Goal: Navigation & Orientation: Find specific page/section

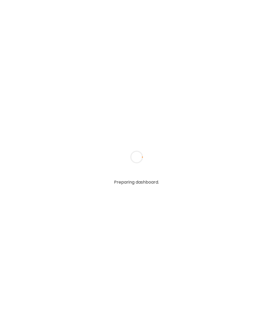
type input "**********"
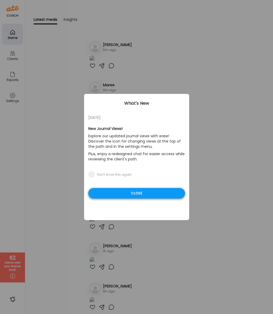
type input "**********"
click at [134, 193] on div "Close" at bounding box center [136, 193] width 97 height 11
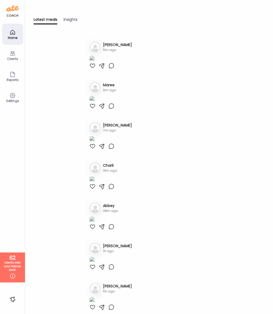
click at [11, 58] on div "Clients" at bounding box center [12, 58] width 19 height 3
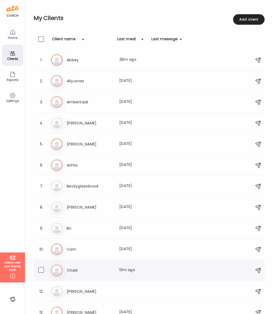
click at [70, 269] on h3 "Charli" at bounding box center [90, 270] width 46 height 6
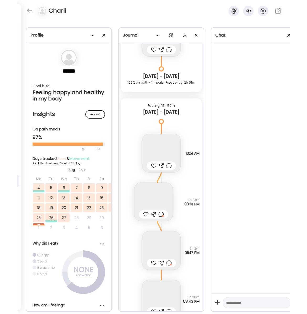
scroll to position [5725, 0]
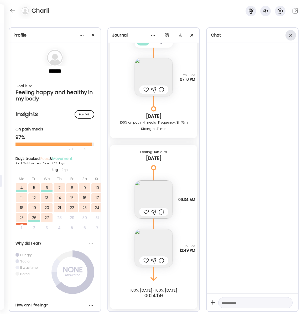
click at [273, 36] on div at bounding box center [291, 35] width 11 height 11
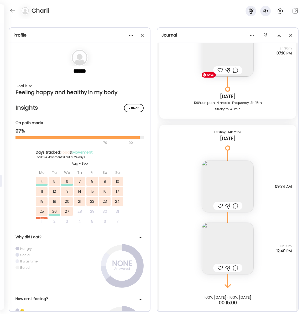
scroll to position [6823, 0]
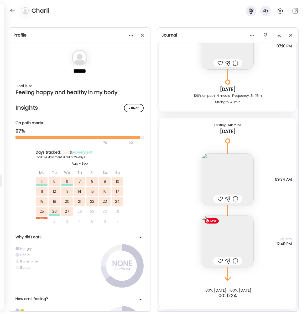
click at [226, 241] on img at bounding box center [227, 240] width 51 height 51
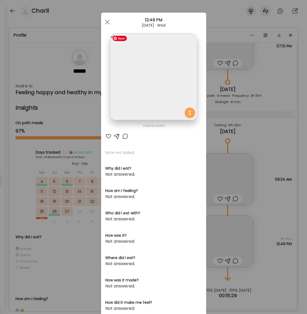
click at [178, 81] on img at bounding box center [153, 76] width 87 height 87
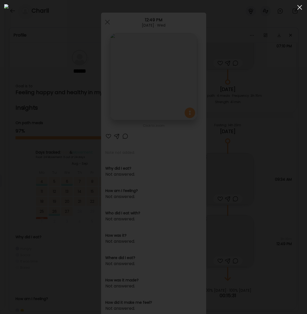
click at [273, 8] on span at bounding box center [299, 7] width 5 height 5
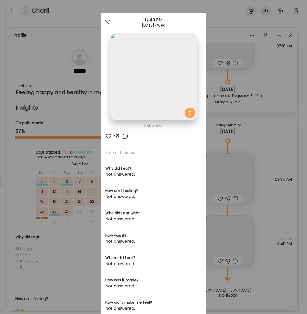
click at [107, 21] on div at bounding box center [107, 22] width 11 height 11
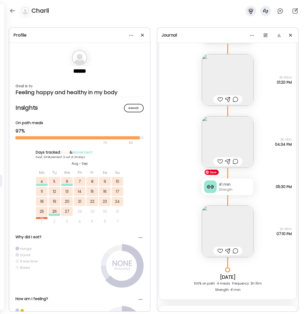
scroll to position [6632, 0]
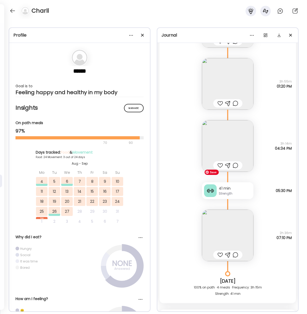
click at [230, 233] on img at bounding box center [227, 234] width 51 height 51
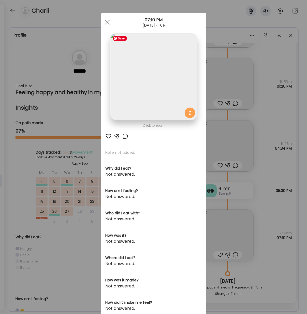
click at [157, 81] on img at bounding box center [153, 76] width 87 height 87
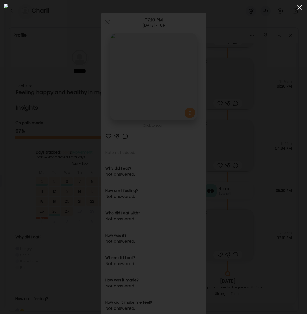
click at [273, 7] on div at bounding box center [300, 7] width 11 height 11
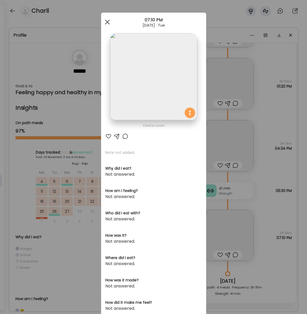
click at [106, 23] on div at bounding box center [107, 22] width 11 height 11
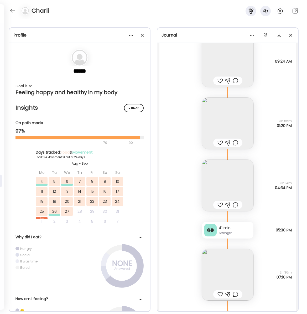
scroll to position [6592, 0]
click at [230, 184] on img at bounding box center [227, 185] width 51 height 51
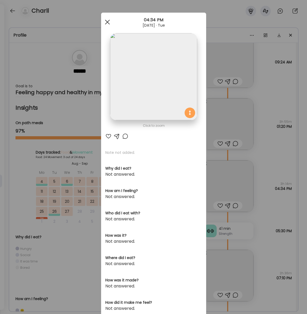
click at [105, 21] on div at bounding box center [107, 22] width 11 height 11
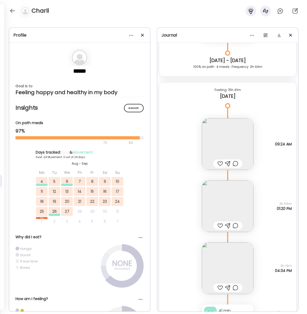
scroll to position [6510, 0]
click at [225, 200] on img at bounding box center [227, 205] width 51 height 51
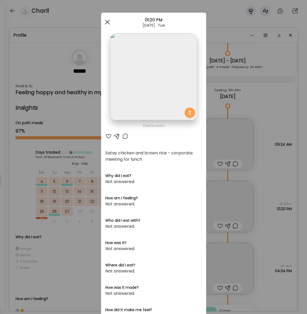
click at [107, 21] on span at bounding box center [107, 22] width 5 height 5
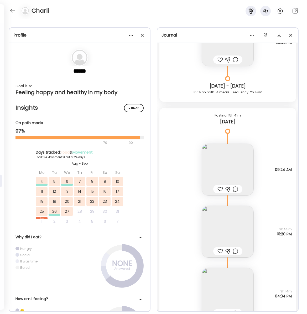
scroll to position [6480, 0]
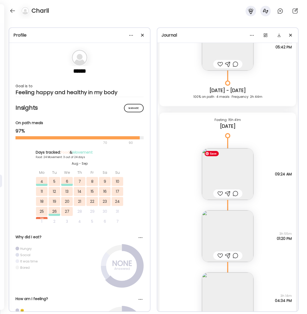
click at [230, 160] on img at bounding box center [227, 173] width 51 height 51
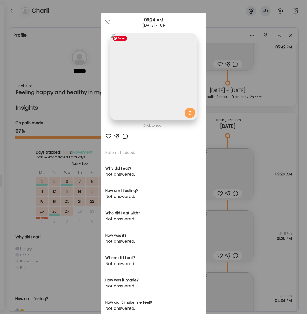
click at [147, 62] on img at bounding box center [153, 76] width 87 height 87
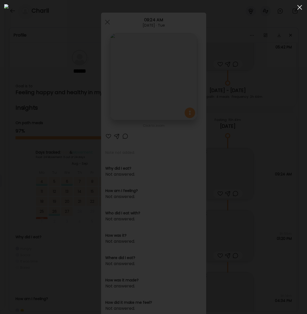
click at [273, 8] on div at bounding box center [300, 7] width 11 height 11
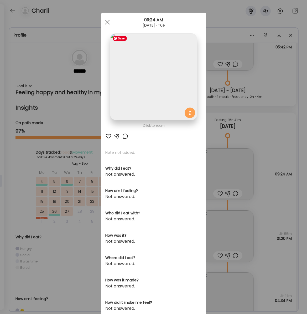
click at [107, 15] on div "Ate Coach Dashboard 09:24 AM [DATE] · Tue" at bounding box center [153, 22] width 105 height 19
click at [107, 26] on div at bounding box center [107, 22] width 11 height 11
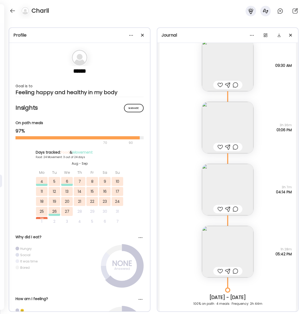
scroll to position [6273, 0]
click at [229, 250] on img at bounding box center [227, 251] width 51 height 51
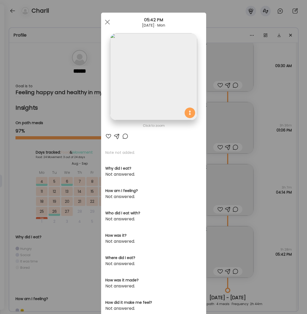
click at [106, 24] on span at bounding box center [107, 22] width 5 height 5
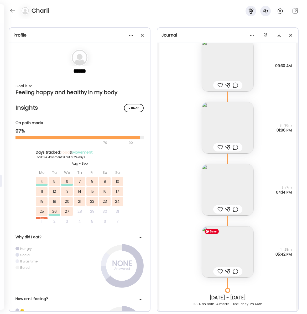
click at [237, 244] on img at bounding box center [227, 251] width 51 height 51
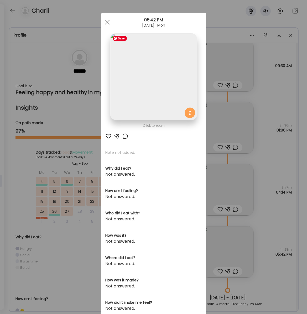
click at [167, 95] on img at bounding box center [153, 76] width 87 height 87
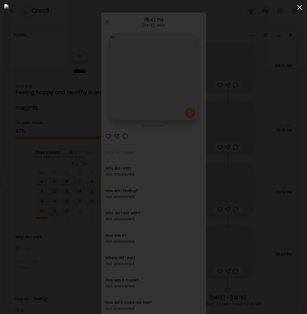
click at [273, 6] on span at bounding box center [299, 7] width 5 height 5
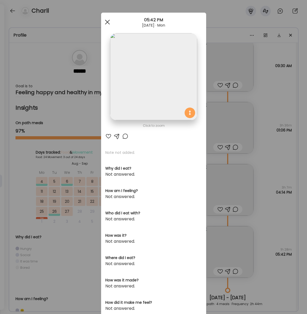
click at [106, 23] on div at bounding box center [107, 22] width 11 height 11
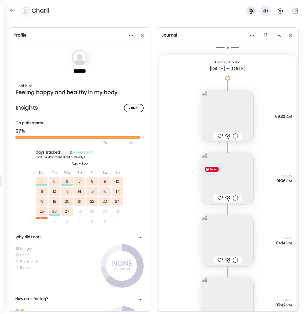
scroll to position [6216, 0]
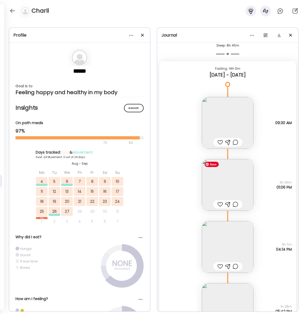
click at [231, 180] on img at bounding box center [227, 184] width 51 height 51
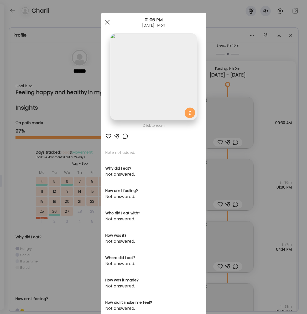
click at [106, 23] on span at bounding box center [107, 22] width 5 height 5
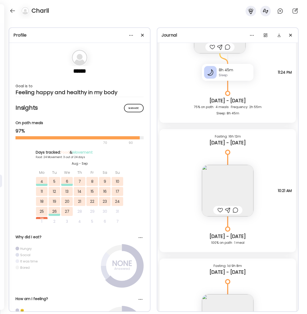
scroll to position [5772, 0]
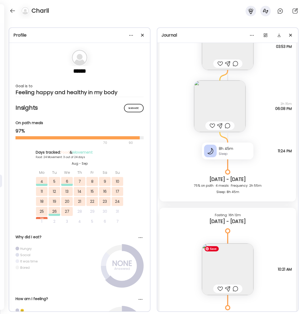
click at [227, 255] on img at bounding box center [227, 268] width 51 height 51
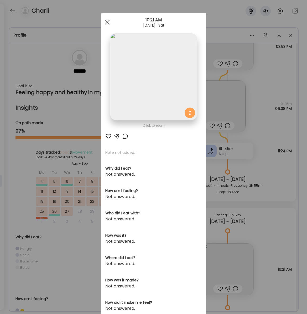
click at [106, 22] on div at bounding box center [107, 22] width 11 height 11
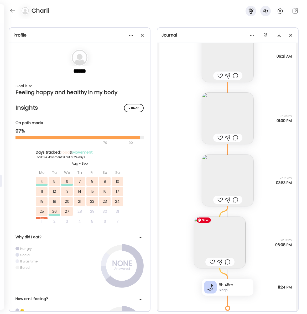
scroll to position [5570, 0]
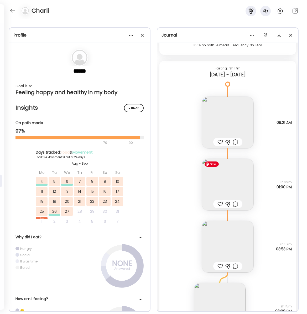
click at [219, 186] on img at bounding box center [227, 184] width 51 height 51
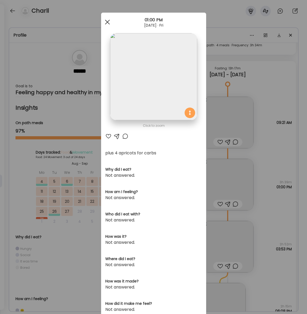
click at [107, 18] on div at bounding box center [107, 22] width 11 height 11
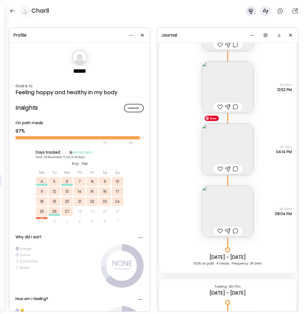
scroll to position [5342, 0]
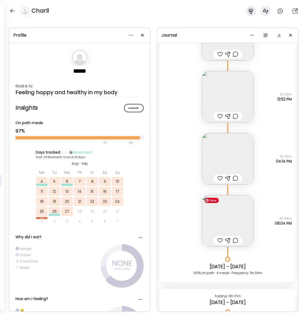
click at [229, 230] on img at bounding box center [227, 220] width 51 height 51
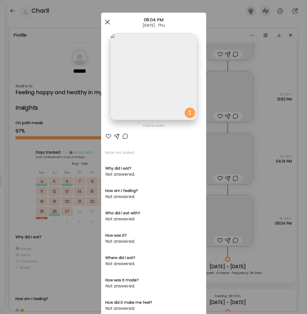
click at [108, 21] on span at bounding box center [107, 22] width 5 height 5
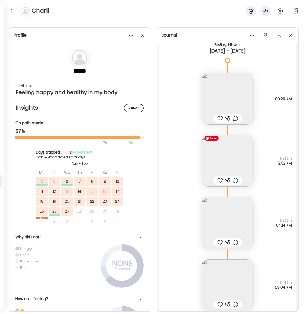
scroll to position [5275, 0]
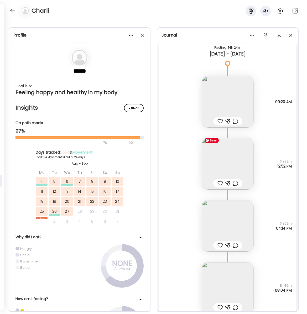
click at [230, 159] on img at bounding box center [227, 163] width 51 height 51
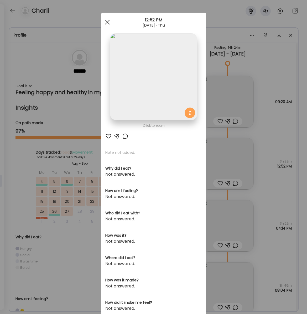
click at [106, 22] on div at bounding box center [107, 22] width 11 height 11
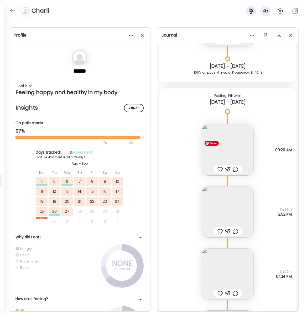
scroll to position [5224, 0]
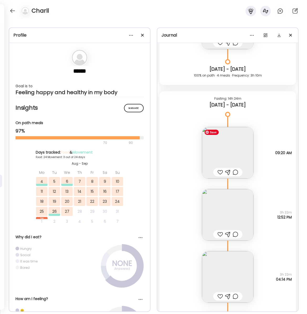
click at [225, 153] on img at bounding box center [227, 152] width 51 height 51
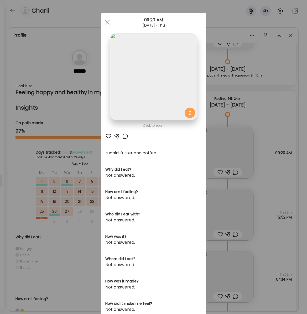
drag, startPoint x: 108, startPoint y: 18, endPoint x: 106, endPoint y: 20, distance: 2.8
click at [106, 21] on div at bounding box center [107, 22] width 11 height 11
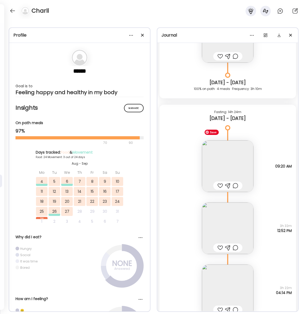
scroll to position [5211, 0]
click at [231, 168] on img at bounding box center [227, 166] width 51 height 51
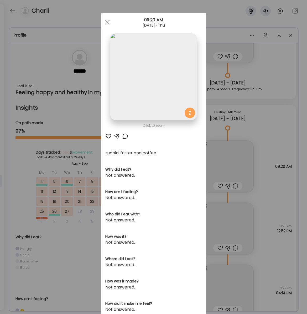
click at [107, 22] on span at bounding box center [107, 22] width 5 height 5
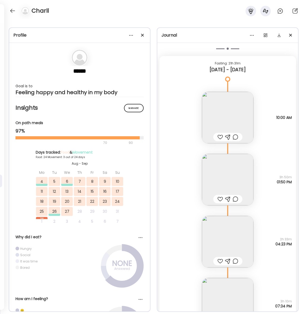
scroll to position [4405, 0]
